Goal: Information Seeking & Learning: Find specific fact

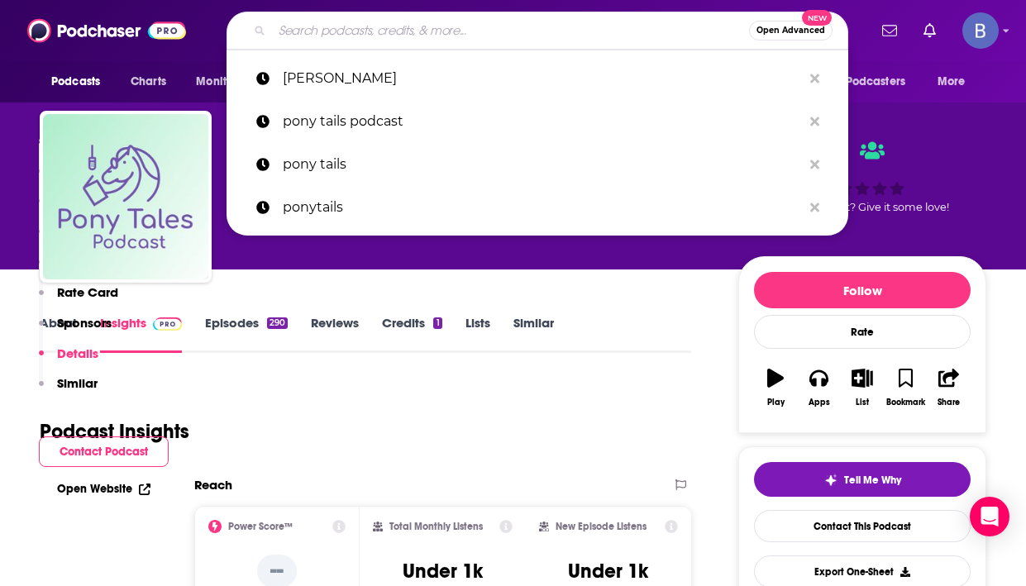
click at [329, 31] on input "Search podcasts, credits, & more..." at bounding box center [510, 30] width 477 height 26
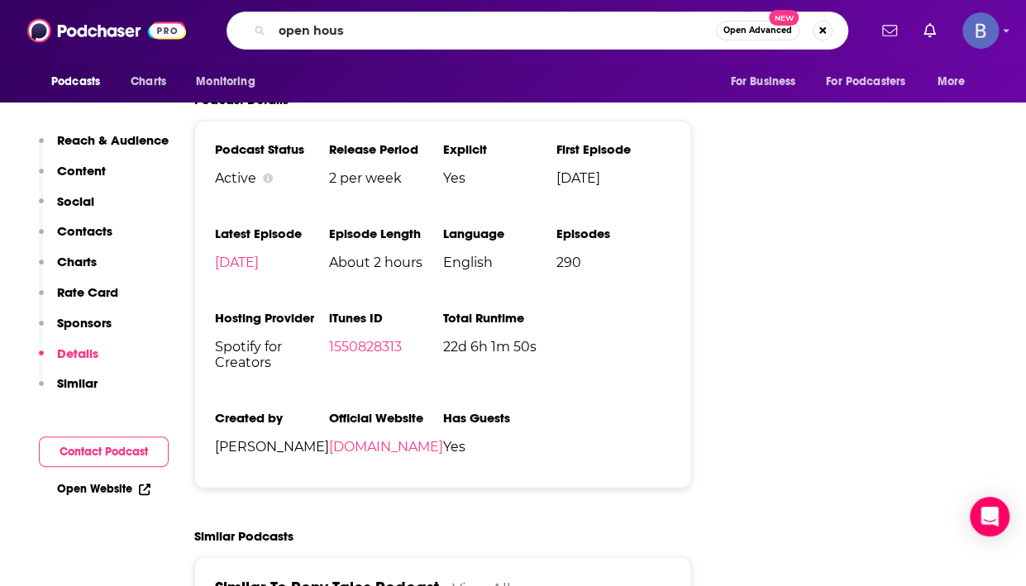
type input "open house"
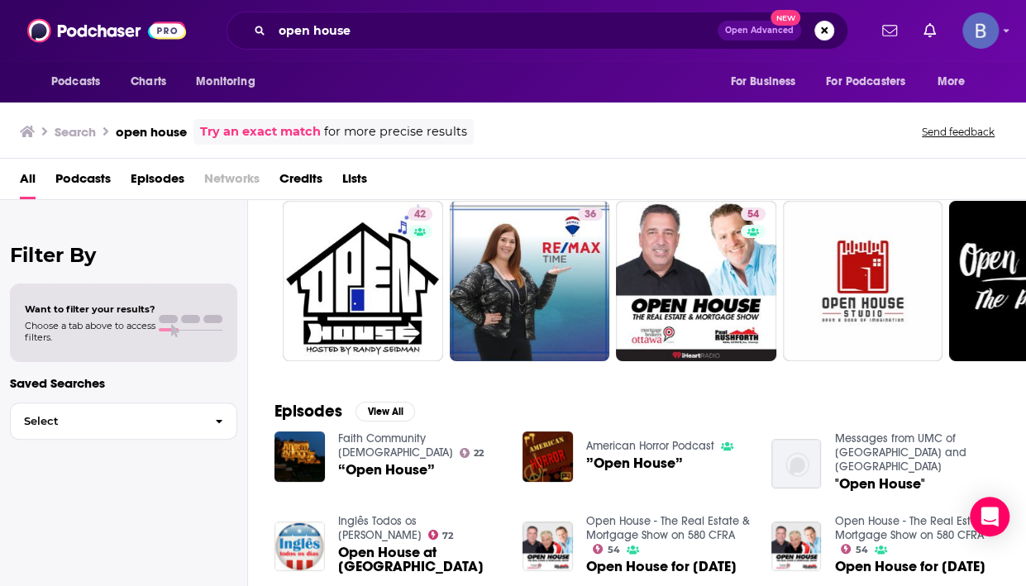
scroll to position [49, 0]
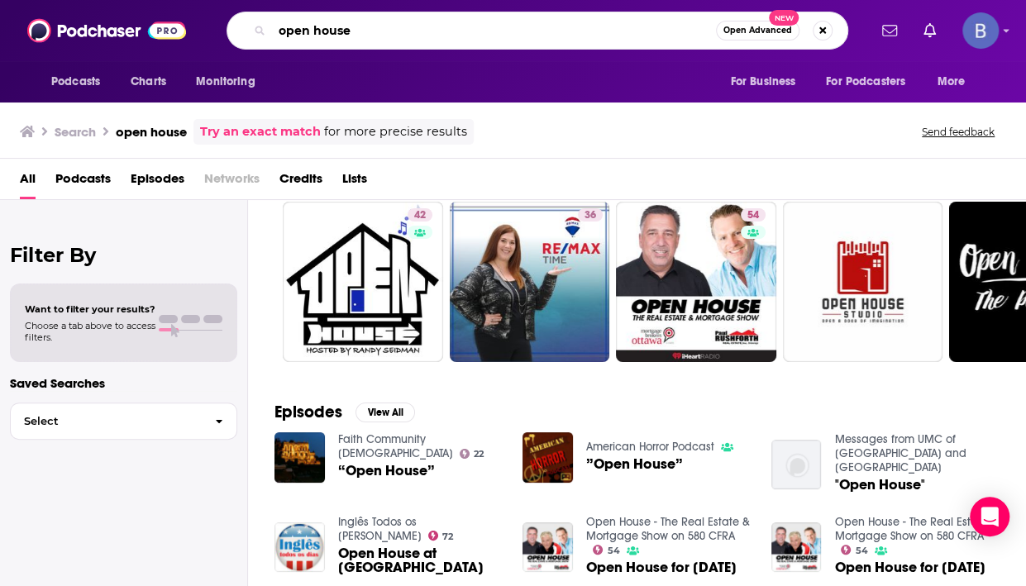
click at [360, 31] on input "open house" at bounding box center [494, 30] width 444 height 26
type input "open house with [PERSON_NAME]"
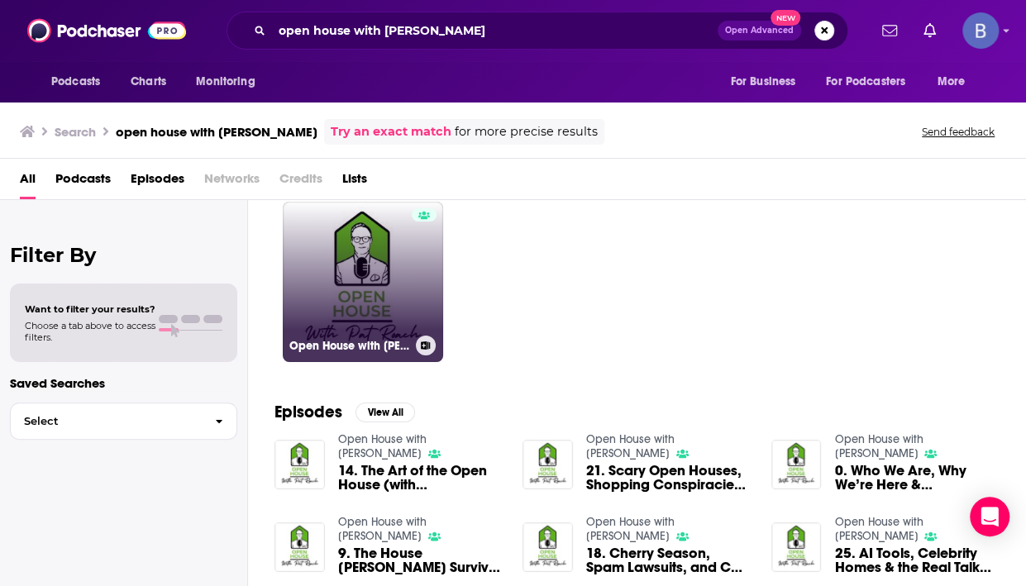
click at [358, 269] on link "Open House with [PERSON_NAME]" at bounding box center [363, 282] width 160 height 160
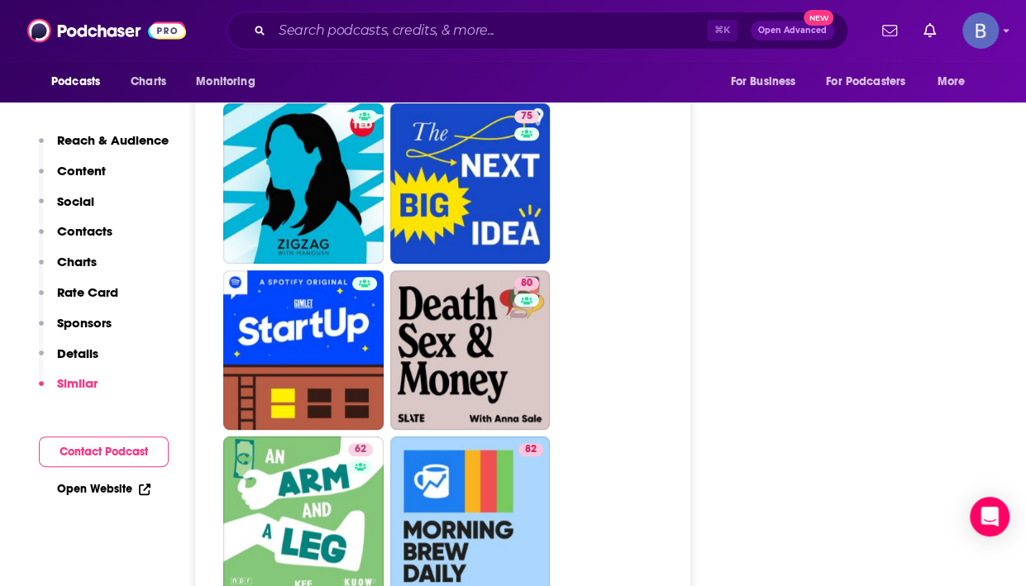
scroll to position [3439, 0]
